Goal: Task Accomplishment & Management: Use online tool/utility

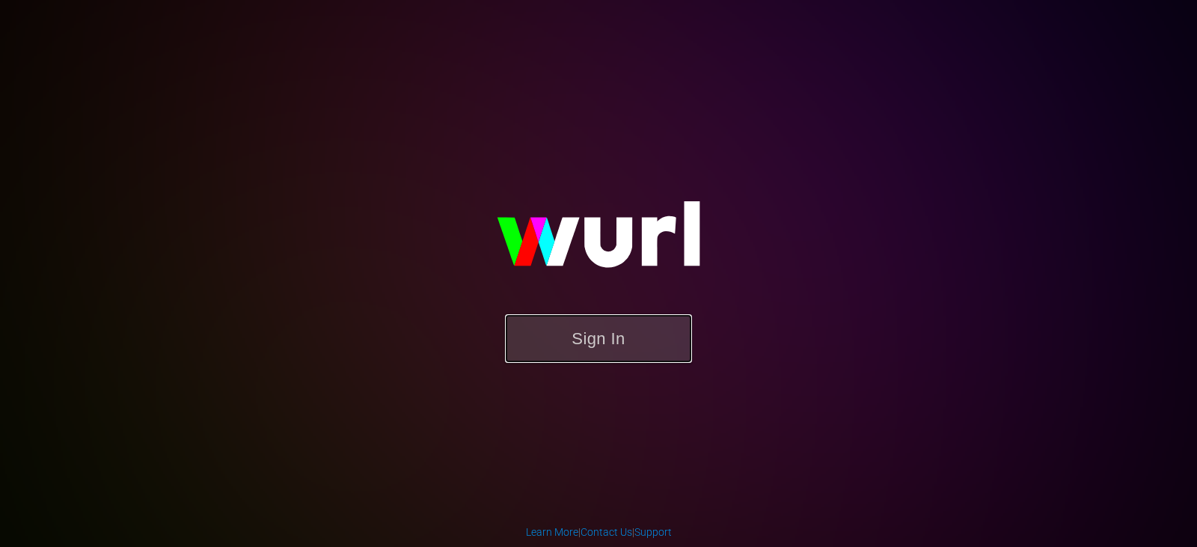
click at [593, 341] on button "Sign In" at bounding box center [598, 338] width 187 height 49
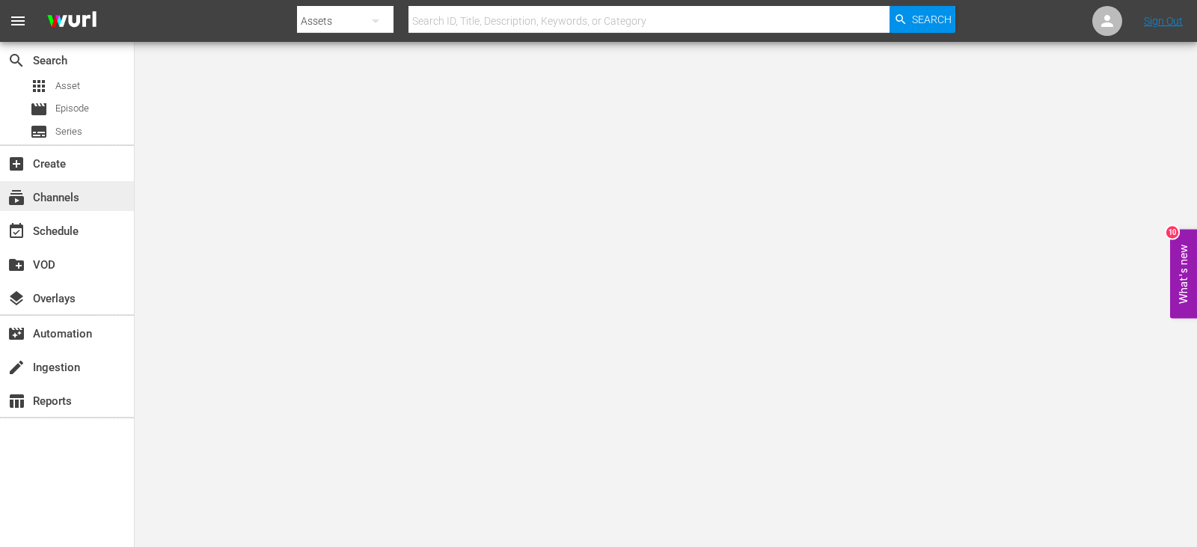
click at [65, 187] on div "subscriptions Channels" at bounding box center [67, 196] width 134 height 30
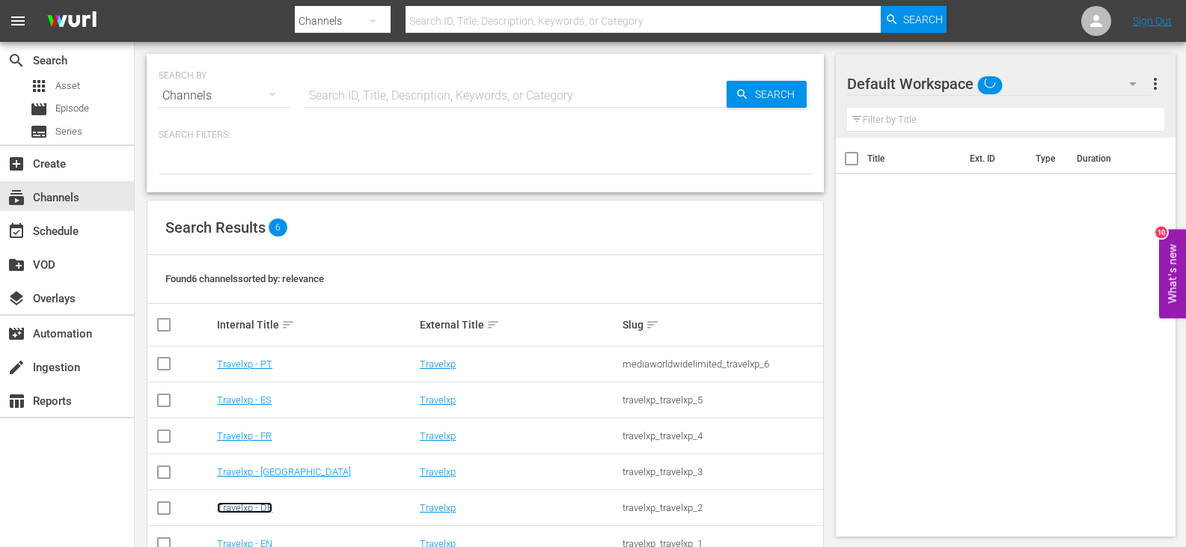
click at [236, 506] on link "Travelxp - DE" at bounding box center [244, 507] width 55 height 11
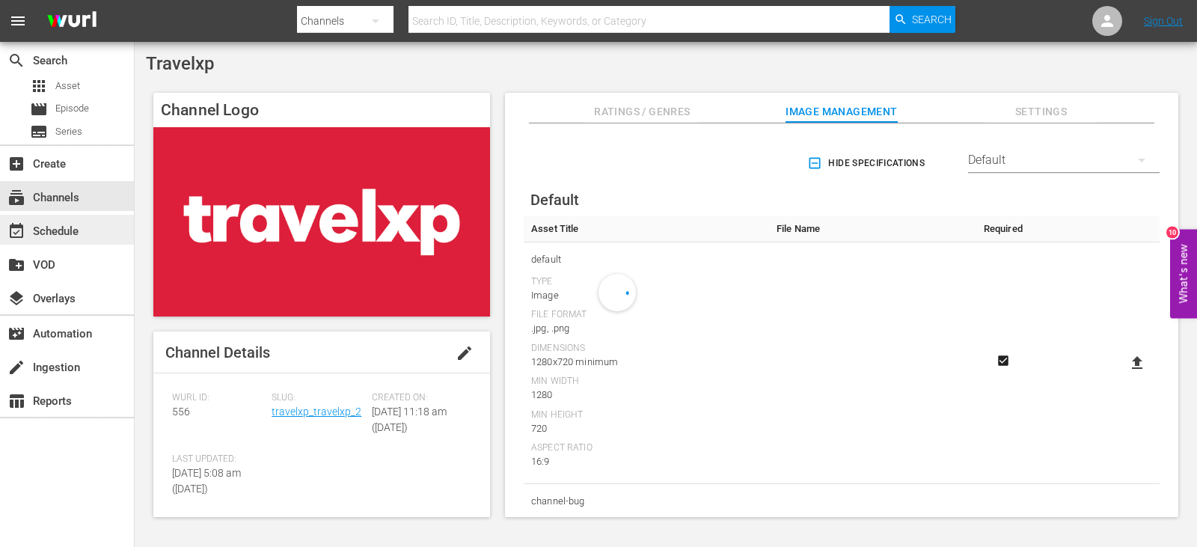
click at [53, 225] on div "event_available Schedule" at bounding box center [42, 228] width 84 height 13
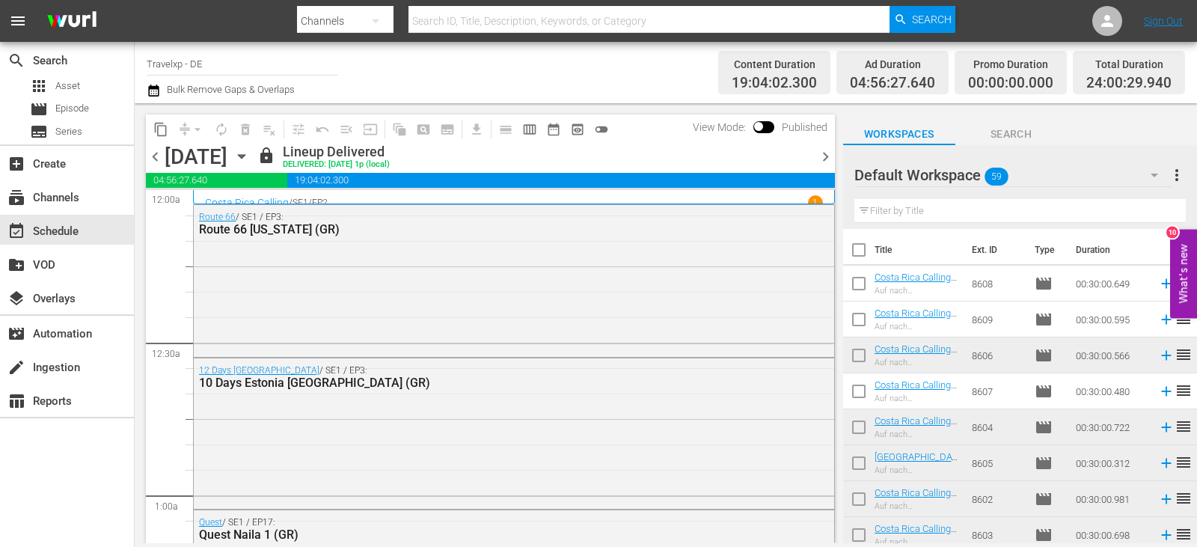
click at [831, 151] on span "chevron_right" at bounding box center [825, 156] width 19 height 19
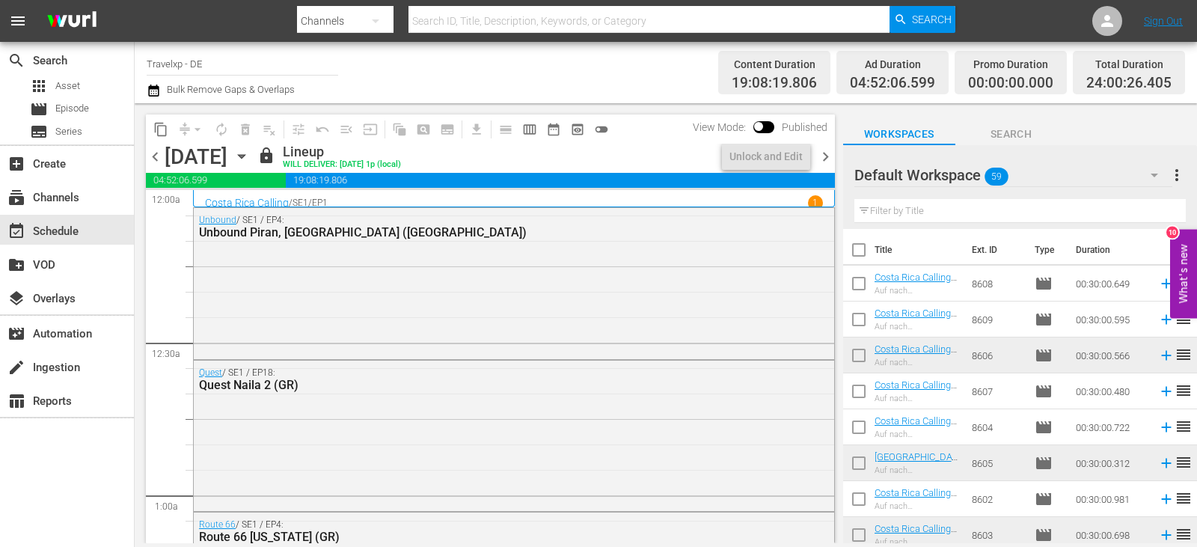
click at [831, 151] on span "chevron_right" at bounding box center [825, 156] width 19 height 19
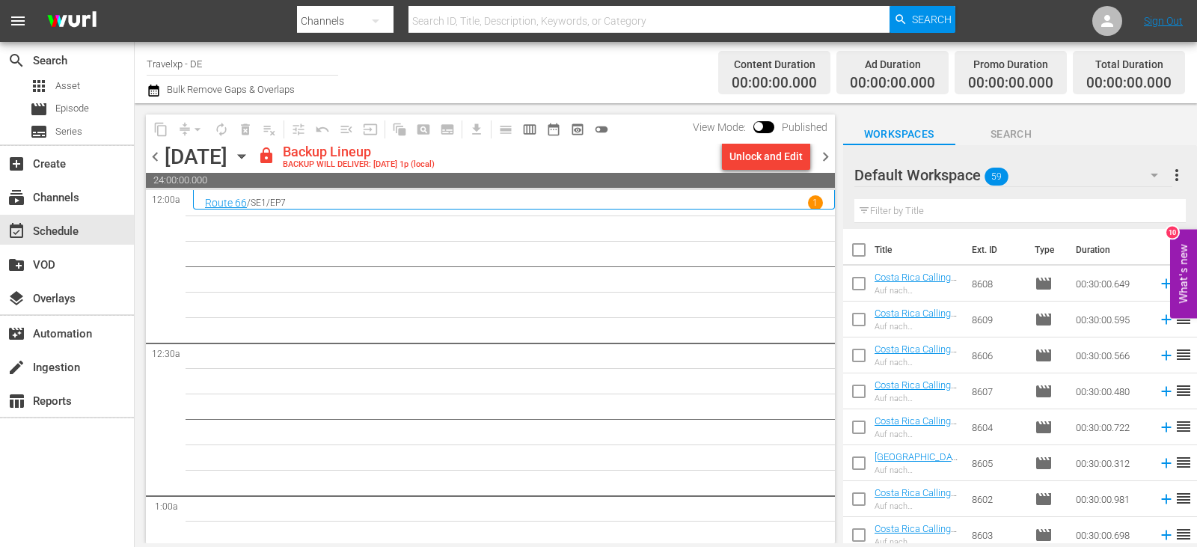
click at [156, 159] on span "chevron_left" at bounding box center [155, 156] width 19 height 19
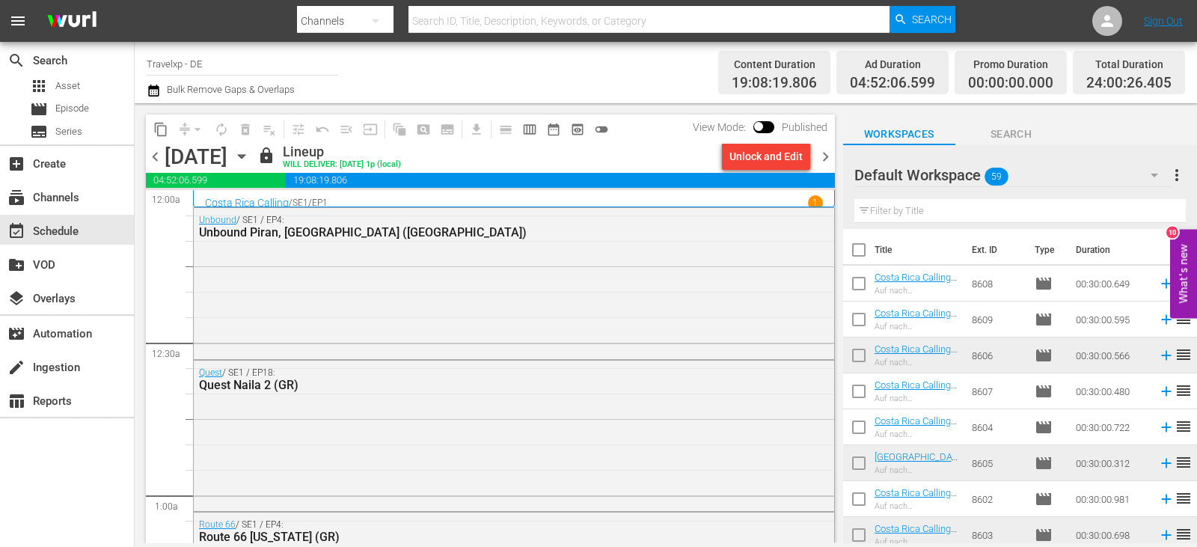
click at [828, 154] on span "chevron_right" at bounding box center [825, 156] width 19 height 19
